Goal: Transaction & Acquisition: Download file/media

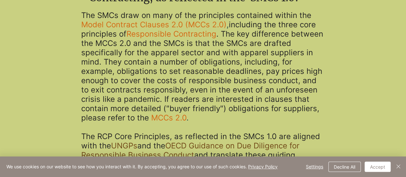
scroll to position [905, 0]
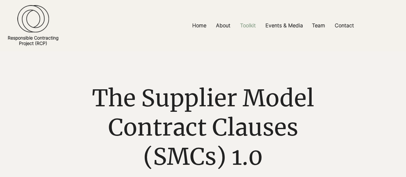
click at [243, 26] on p "Toolkit" at bounding box center [248, 25] width 22 height 14
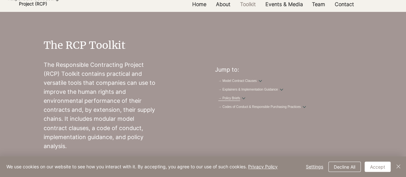
scroll to position [40, 0]
click at [257, 79] on link "→ Model Contract Clauses" at bounding box center [237, 80] width 39 height 5
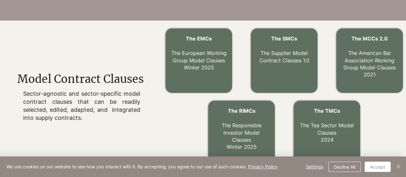
scroll to position [189, 0]
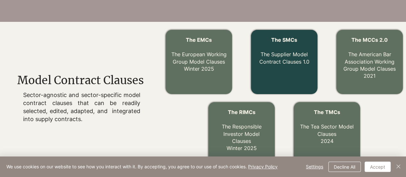
click at [286, 40] on span "The SMCs" at bounding box center [284, 40] width 26 height 6
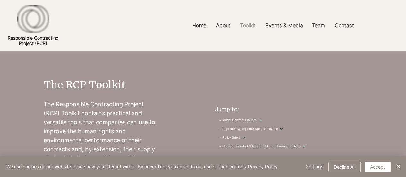
scroll to position [189, 0]
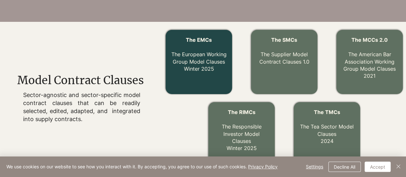
click at [198, 55] on link "The EMCs The European Working Group Model Clauses Winter 2025" at bounding box center [198, 54] width 55 height 35
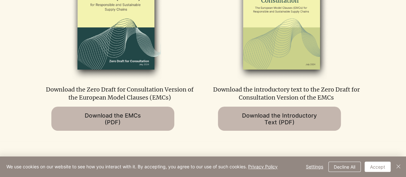
scroll to position [366, 0]
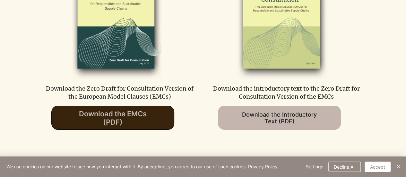
click at [120, 125] on span "Download the EMCs (PDF)" at bounding box center [113, 117] width 68 height 17
